Goal: Information Seeking & Learning: Learn about a topic

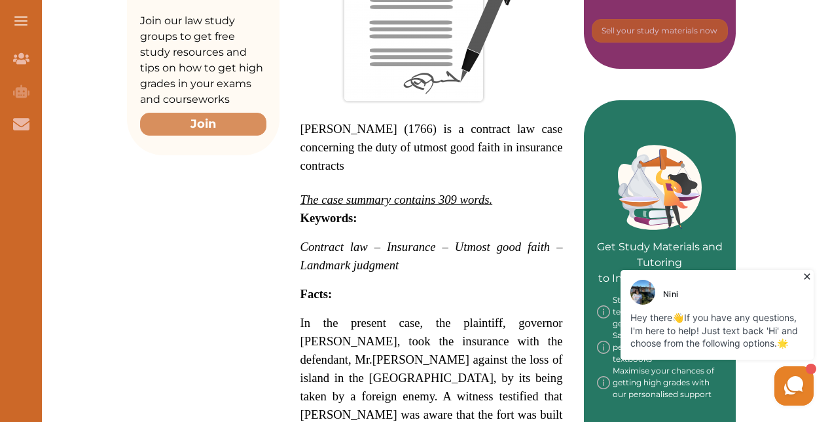
scroll to position [465, 0]
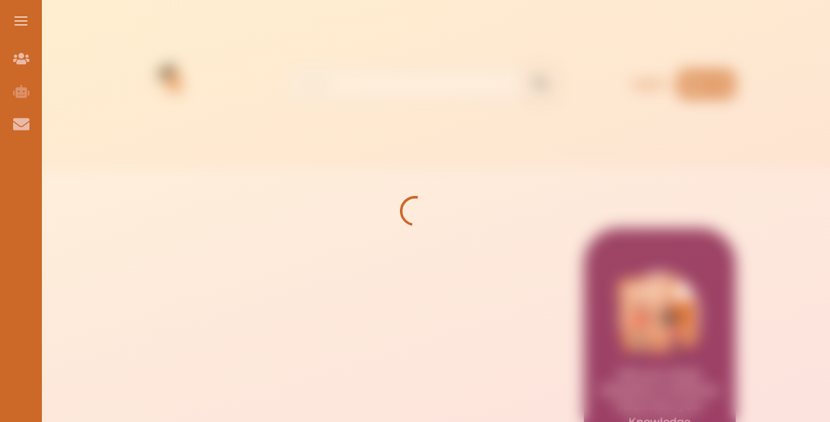
click at [212, 142] on div at bounding box center [415, 211] width 830 height 422
